Goal: Task Accomplishment & Management: Manage account settings

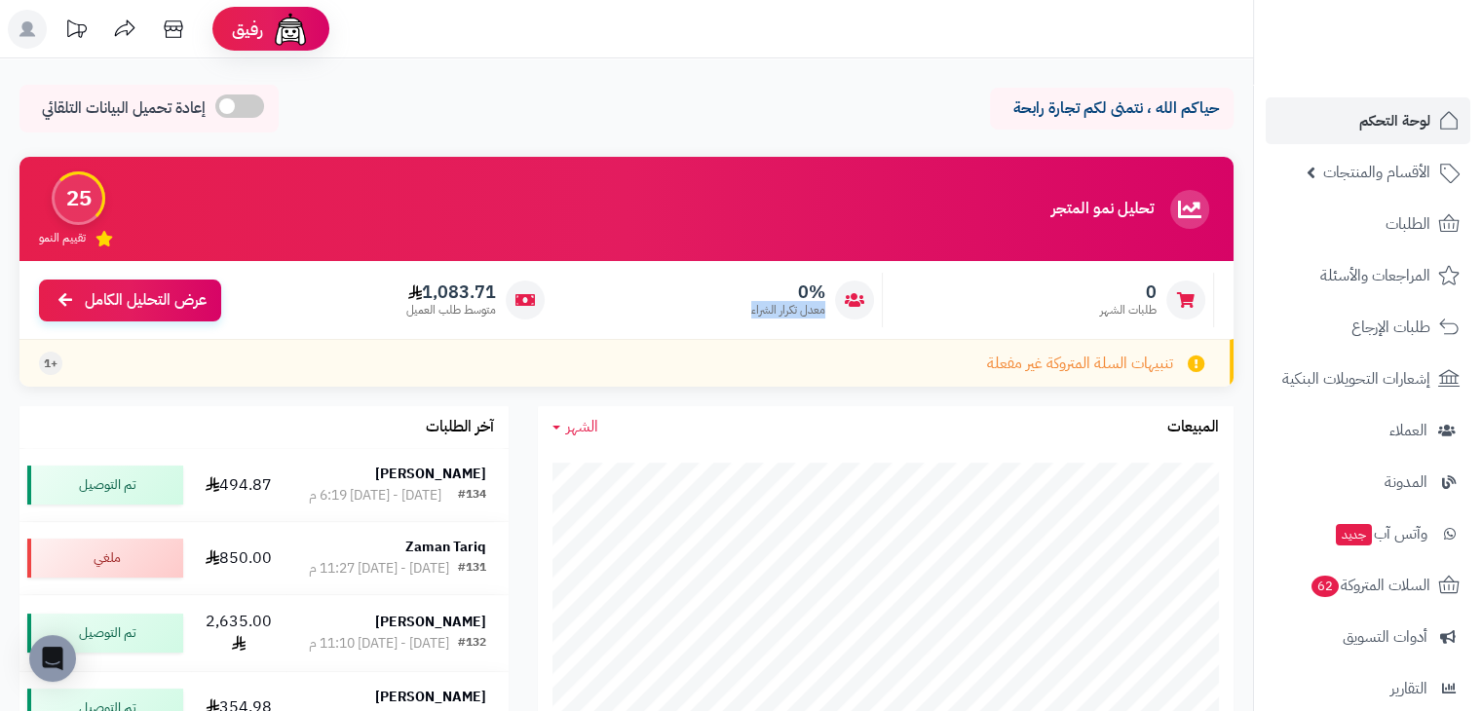
drag, startPoint x: 803, startPoint y: 296, endPoint x: 712, endPoint y: 328, distance: 96.2
click at [729, 337] on div "0 طلبات الشهر 0% معدل تكرار الشراء 1,083.71 متوسط طلب العميل عرض التحليل الكامل" at bounding box center [626, 300] width 1214 height 78
click at [359, 312] on div "1,083.71 متوسط طلب العميل" at bounding box center [392, 300] width 322 height 55
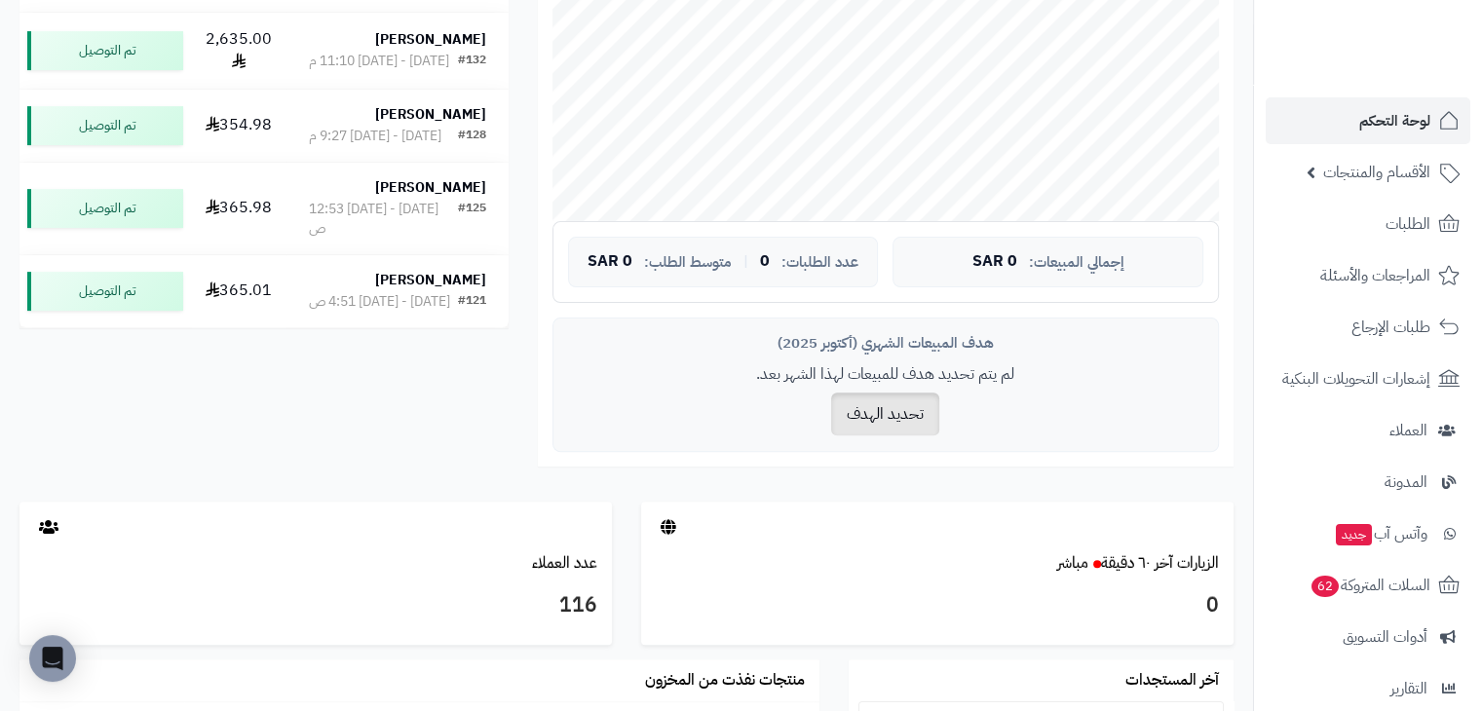
scroll to position [585, 0]
click at [908, 409] on button "تحديد الهدف" at bounding box center [885, 412] width 108 height 43
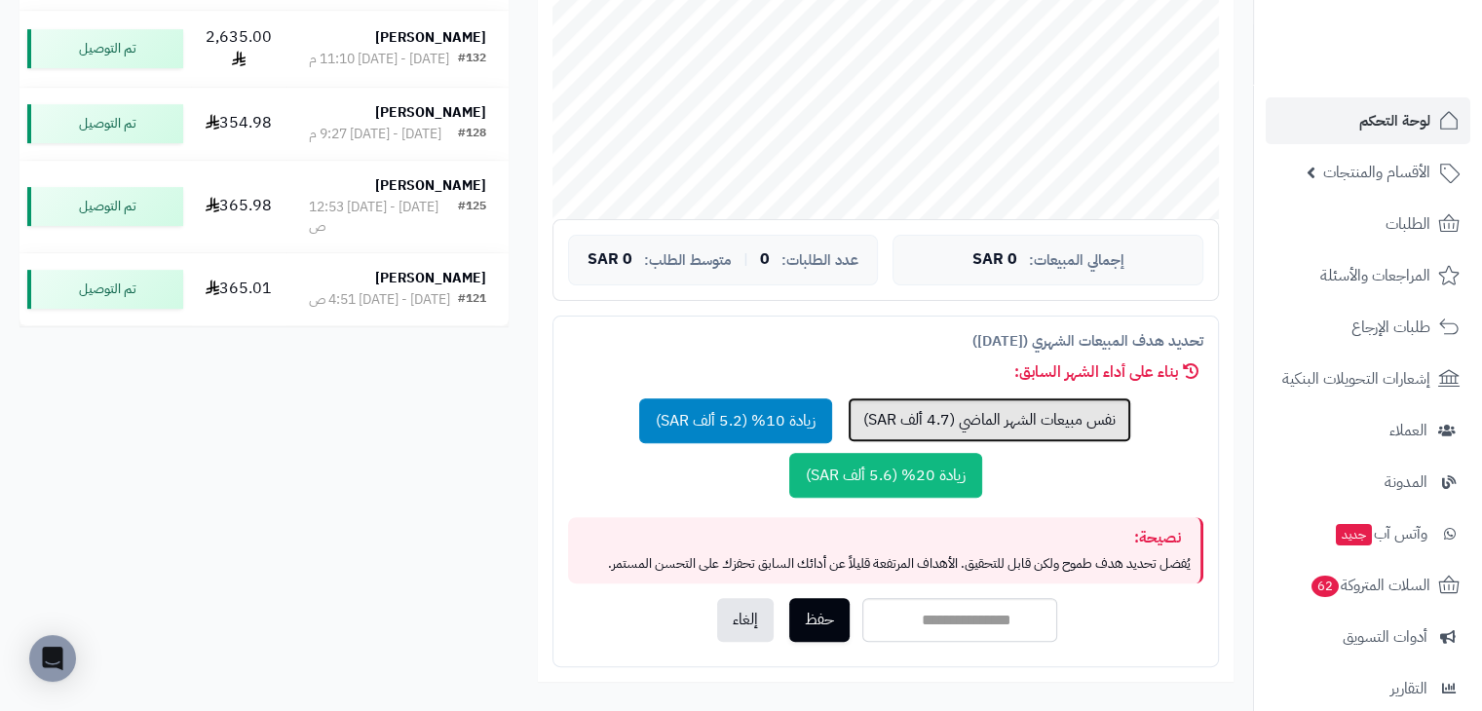
click at [967, 406] on button "نفس مبيعات الشهر الماضي (4.7 ألف SAR)" at bounding box center [990, 420] width 284 height 45
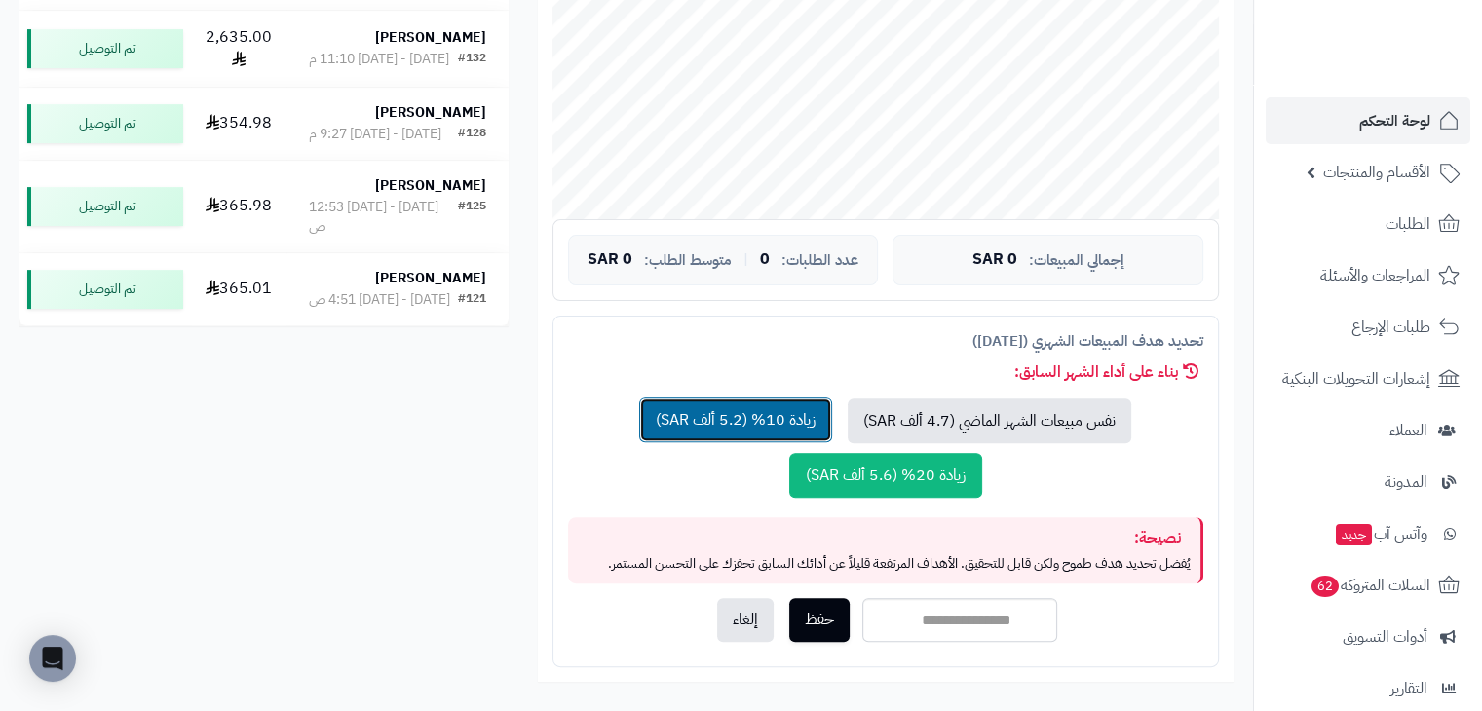
click at [767, 419] on button "زيادة 10% (5.2 ألف SAR)" at bounding box center [735, 420] width 193 height 45
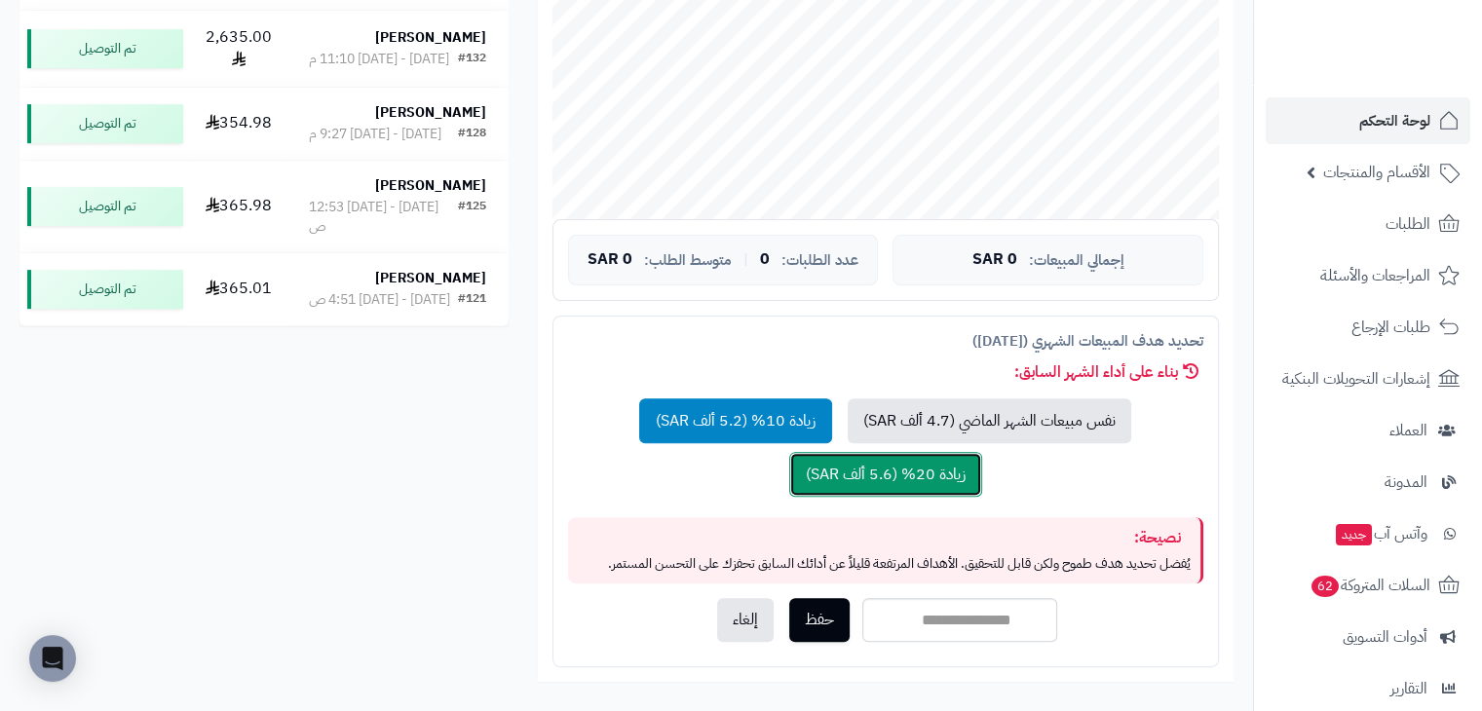
click at [859, 480] on button "زيادة 20% (5.6 ألف SAR)" at bounding box center [885, 474] width 193 height 45
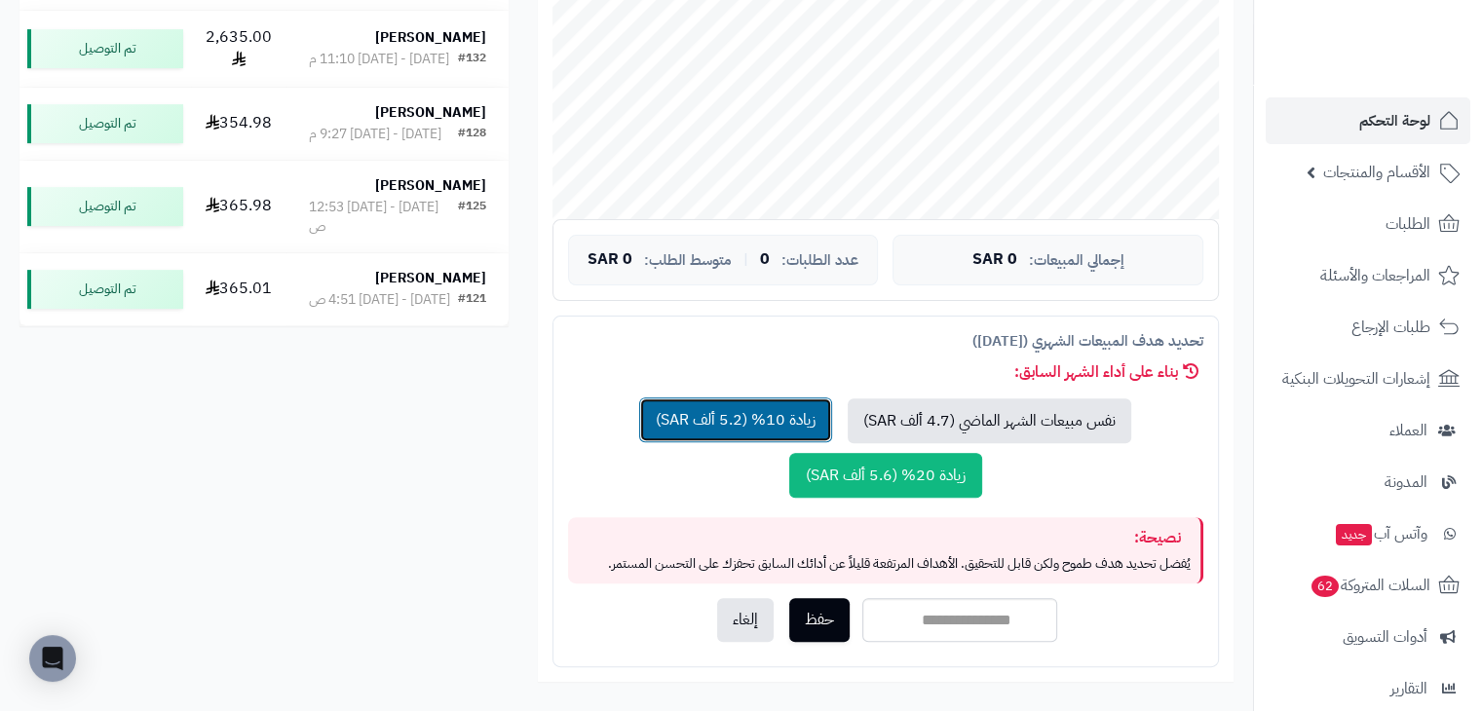
click at [754, 431] on button "زيادة 10% (5.2 ألف SAR)" at bounding box center [735, 420] width 193 height 45
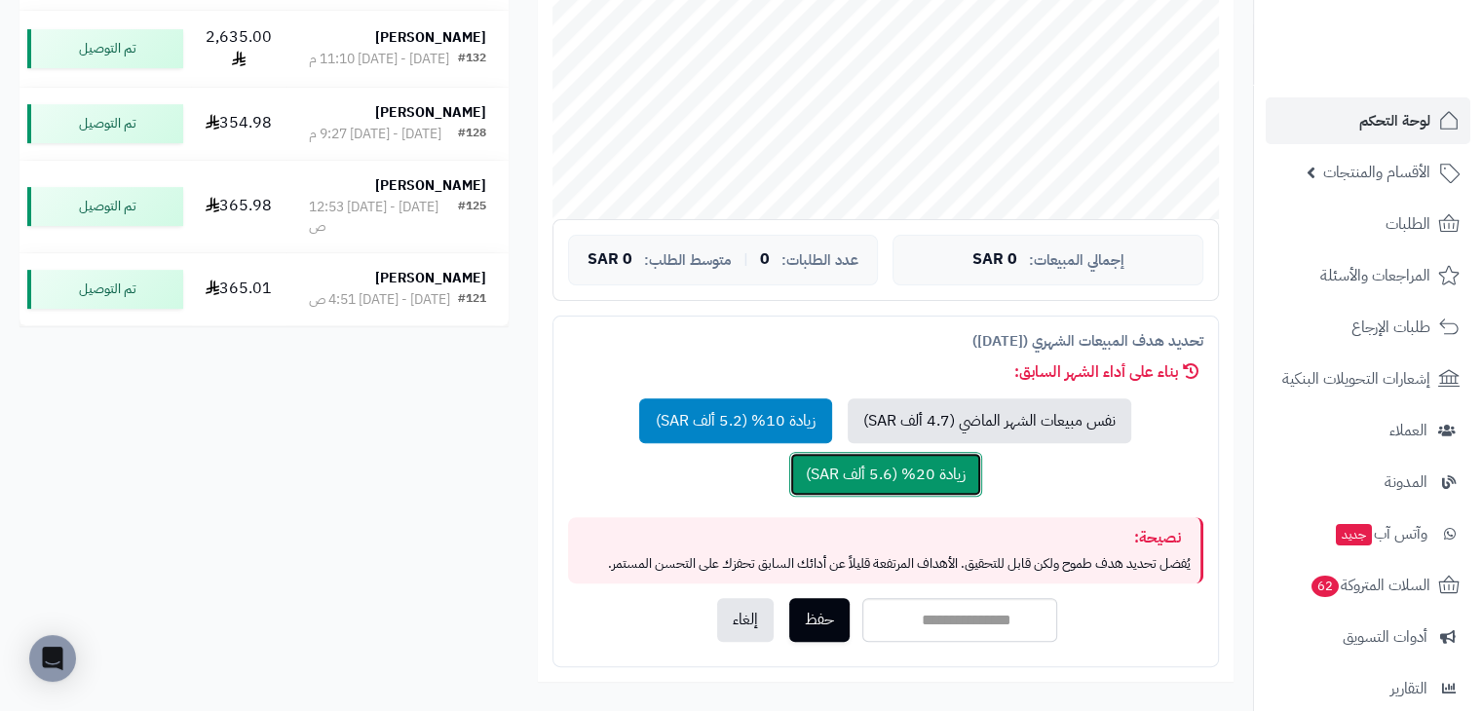
click at [874, 480] on button "زيادة 20% (5.6 ألف SAR)" at bounding box center [885, 474] width 193 height 45
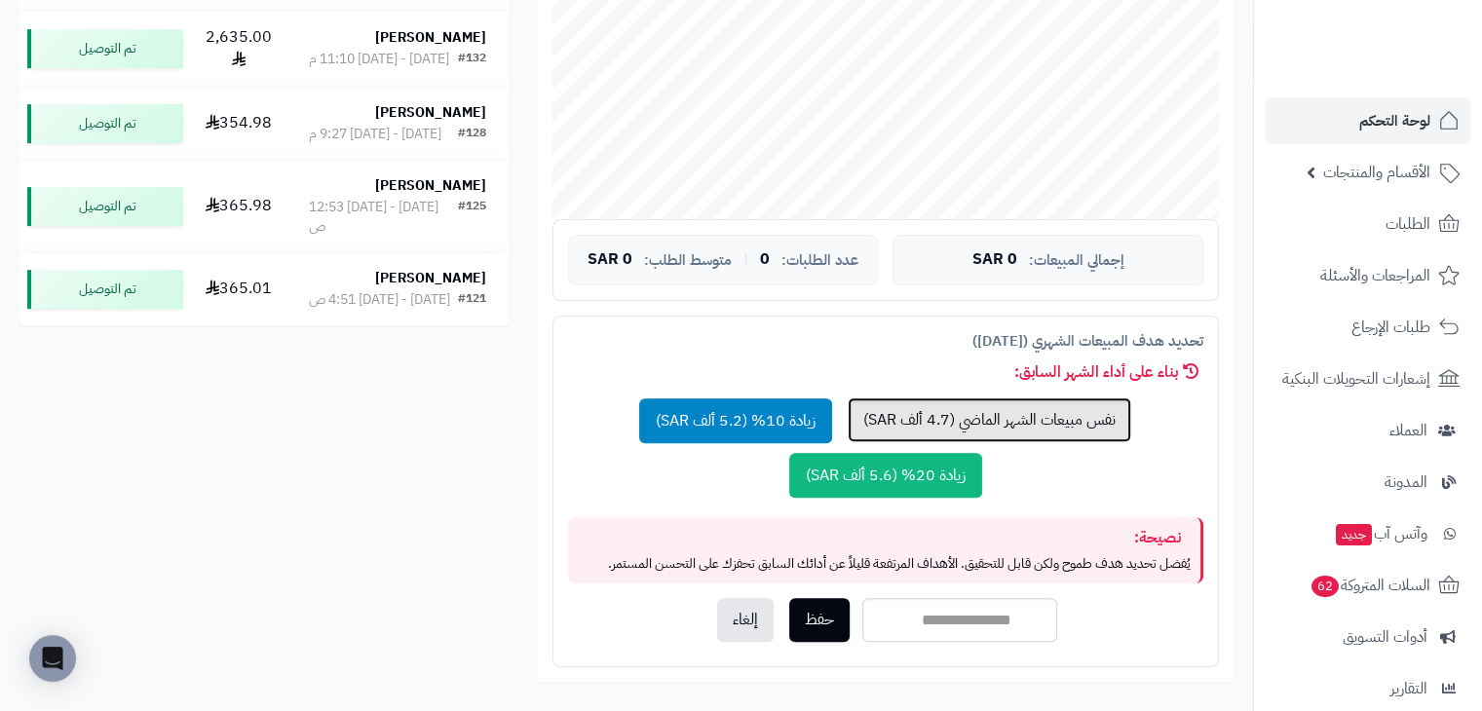
click at [998, 428] on button "نفس مبيعات الشهر الماضي (4.7 ألف SAR)" at bounding box center [990, 420] width 284 height 45
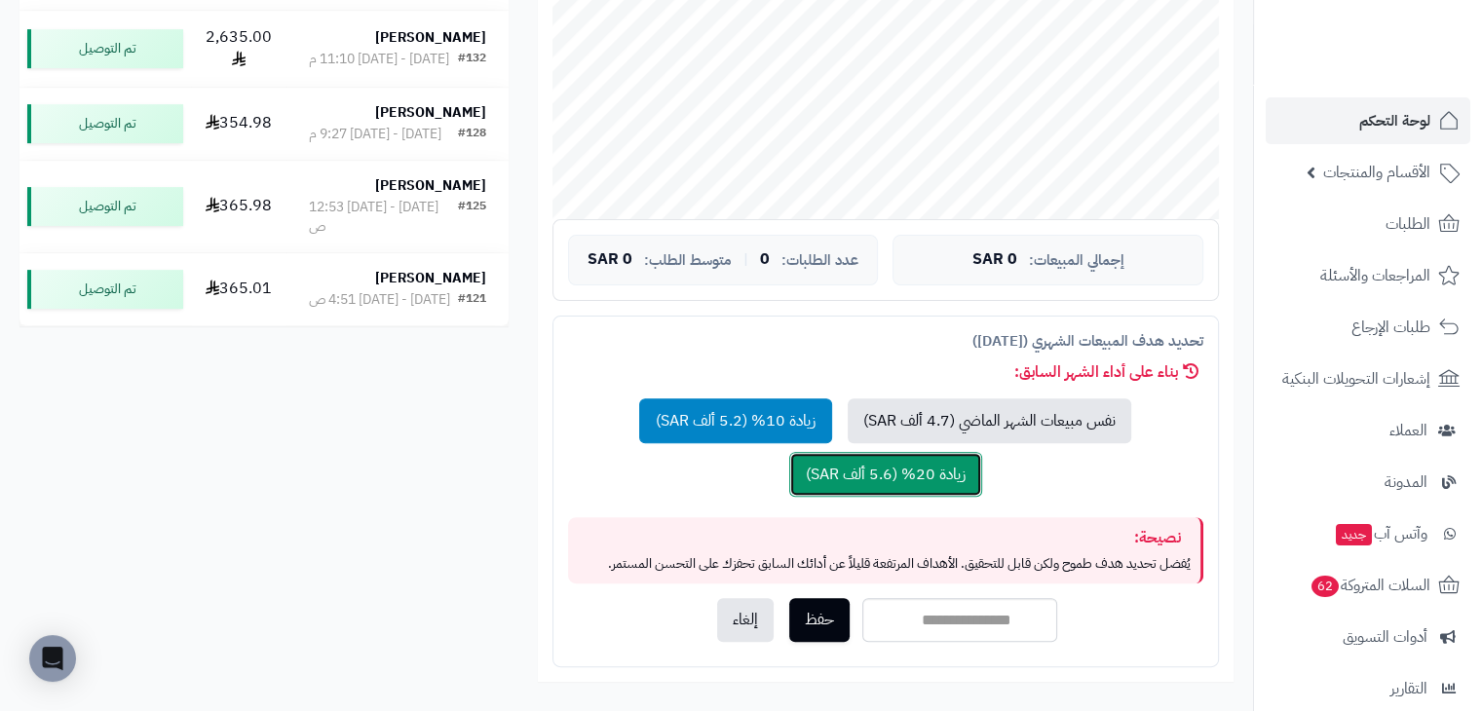
click at [865, 457] on button "زيادة 20% (5.6 ألف SAR)" at bounding box center [885, 474] width 193 height 45
drag, startPoint x: 907, startPoint y: 616, endPoint x: 1065, endPoint y: 630, distance: 158.5
click at [1065, 630] on div "**** حفظ إلغاء" at bounding box center [885, 620] width 635 height 44
type input "*"
type input "****"
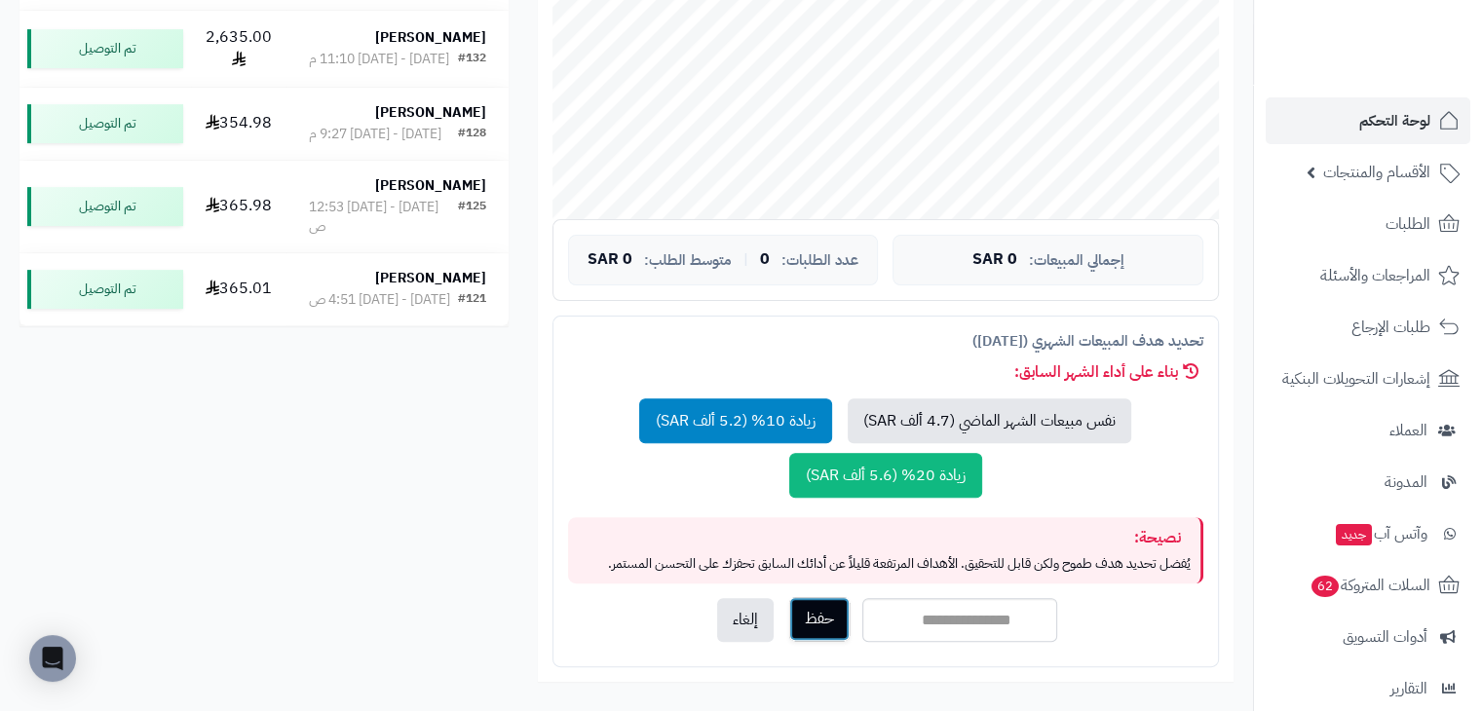
click at [825, 633] on button "حفظ" at bounding box center [819, 619] width 60 height 44
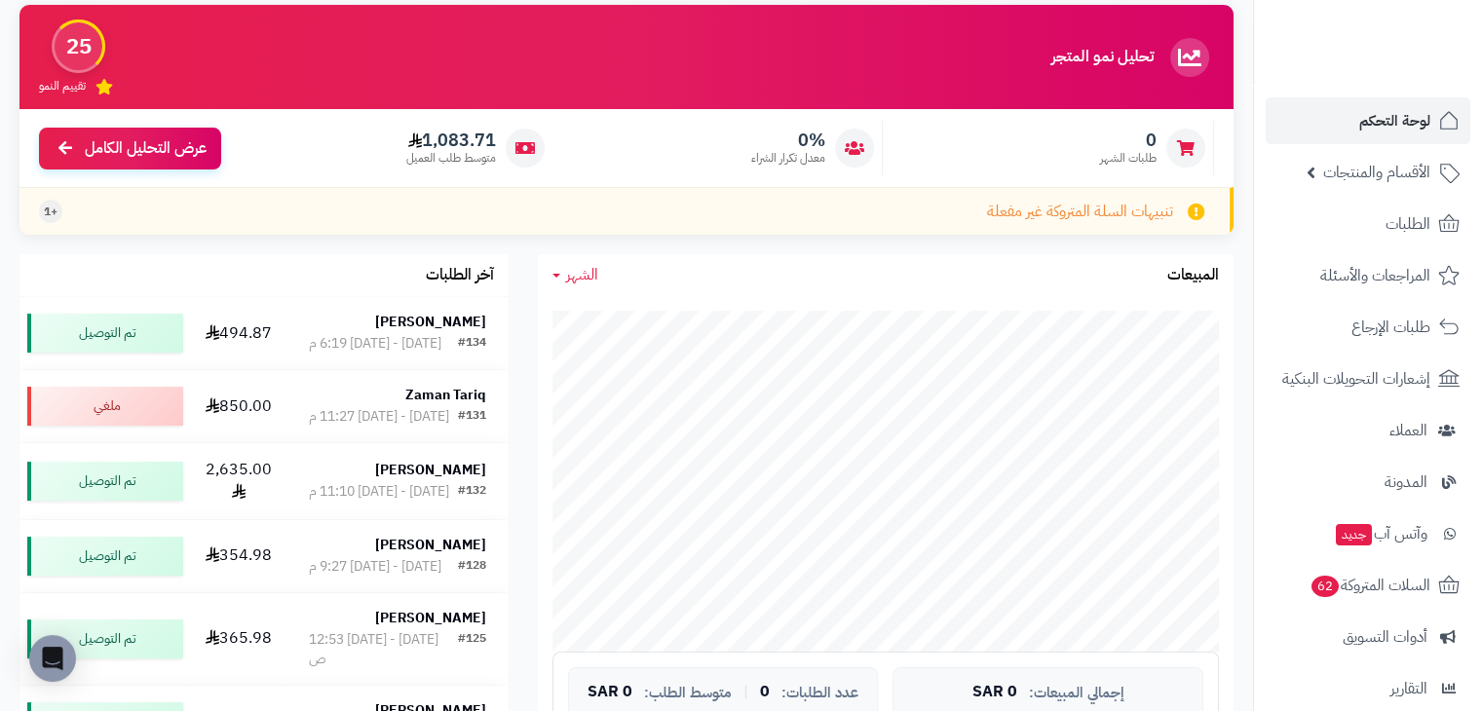
scroll to position [0, 0]
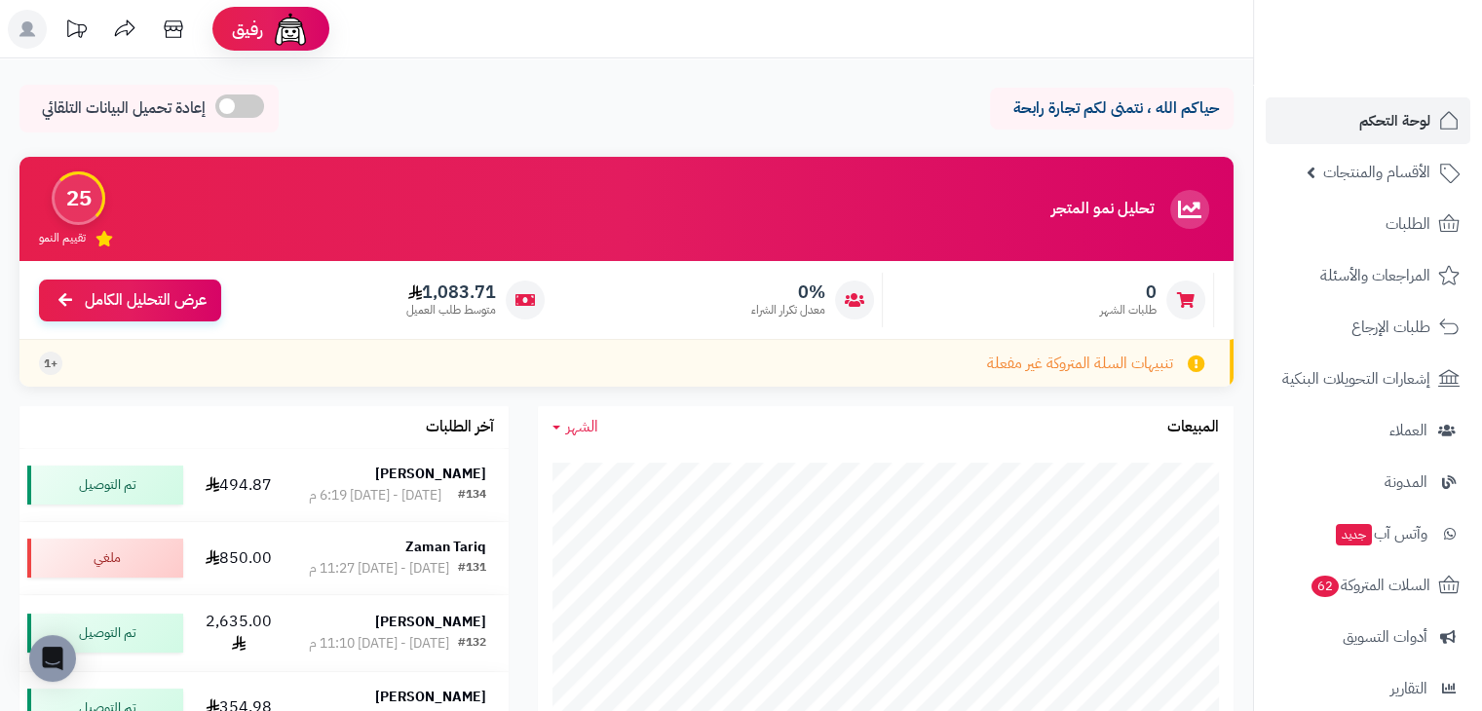
drag, startPoint x: 490, startPoint y: 65, endPoint x: 480, endPoint y: 48, distance: 20.6
drag, startPoint x: 359, startPoint y: 251, endPoint x: 620, endPoint y: 325, distance: 271.2
click at [598, 325] on div "تحليل نمو المتجر المرحلة الأولى 25 تقييم النمو 0 طلبات الشهر 0% معدل تكرار الشر…" at bounding box center [626, 272] width 1214 height 230
click at [626, 324] on div "0% معدل تكرار الشراء" at bounding box center [723, 300] width 322 height 55
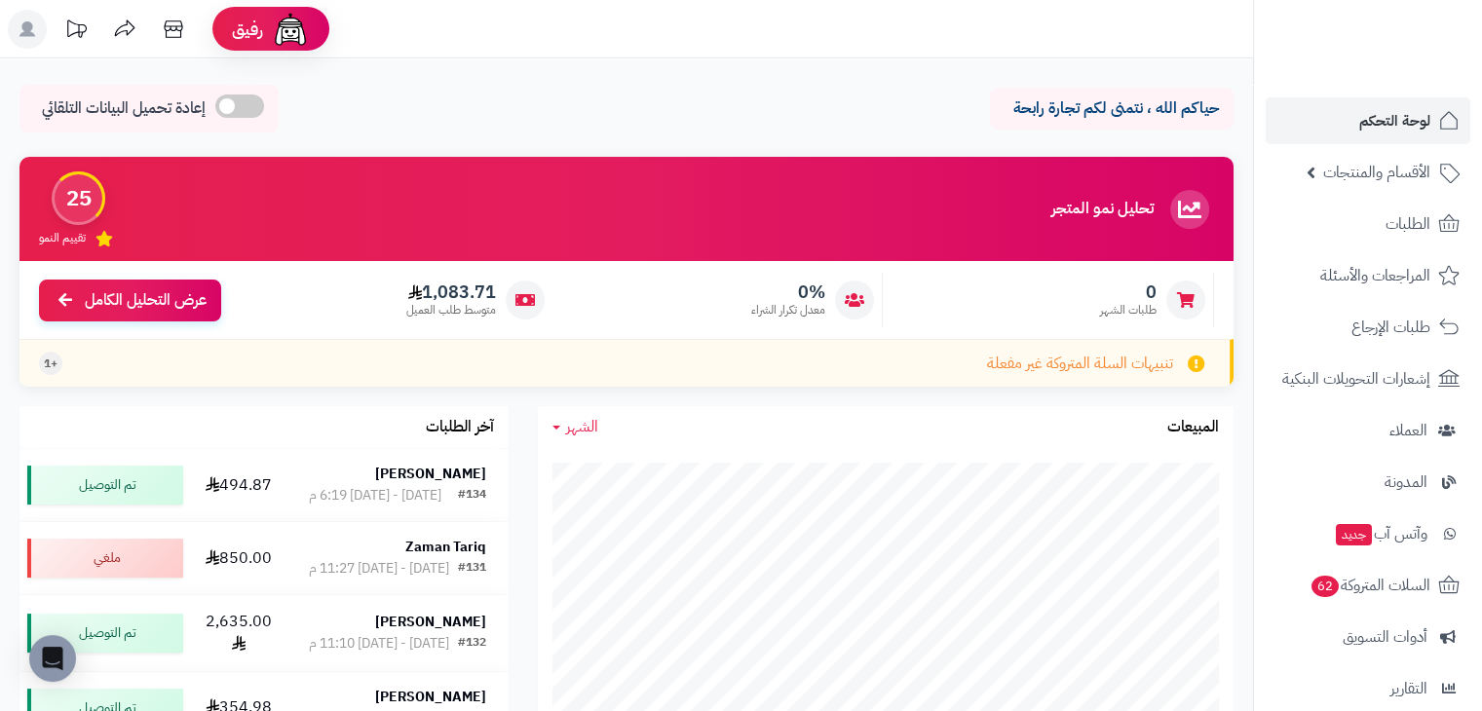
drag, startPoint x: 384, startPoint y: 296, endPoint x: 562, endPoint y: 289, distance: 178.5
click at [546, 284] on div "1,083.71 متوسط طلب العميل" at bounding box center [392, 300] width 322 height 55
drag, startPoint x: 694, startPoint y: 165, endPoint x: 899, endPoint y: 137, distance: 206.5
click at [893, 305] on div "0 طلبات الشهر" at bounding box center [1054, 300] width 322 height 55
